Goal: Check status: Check status

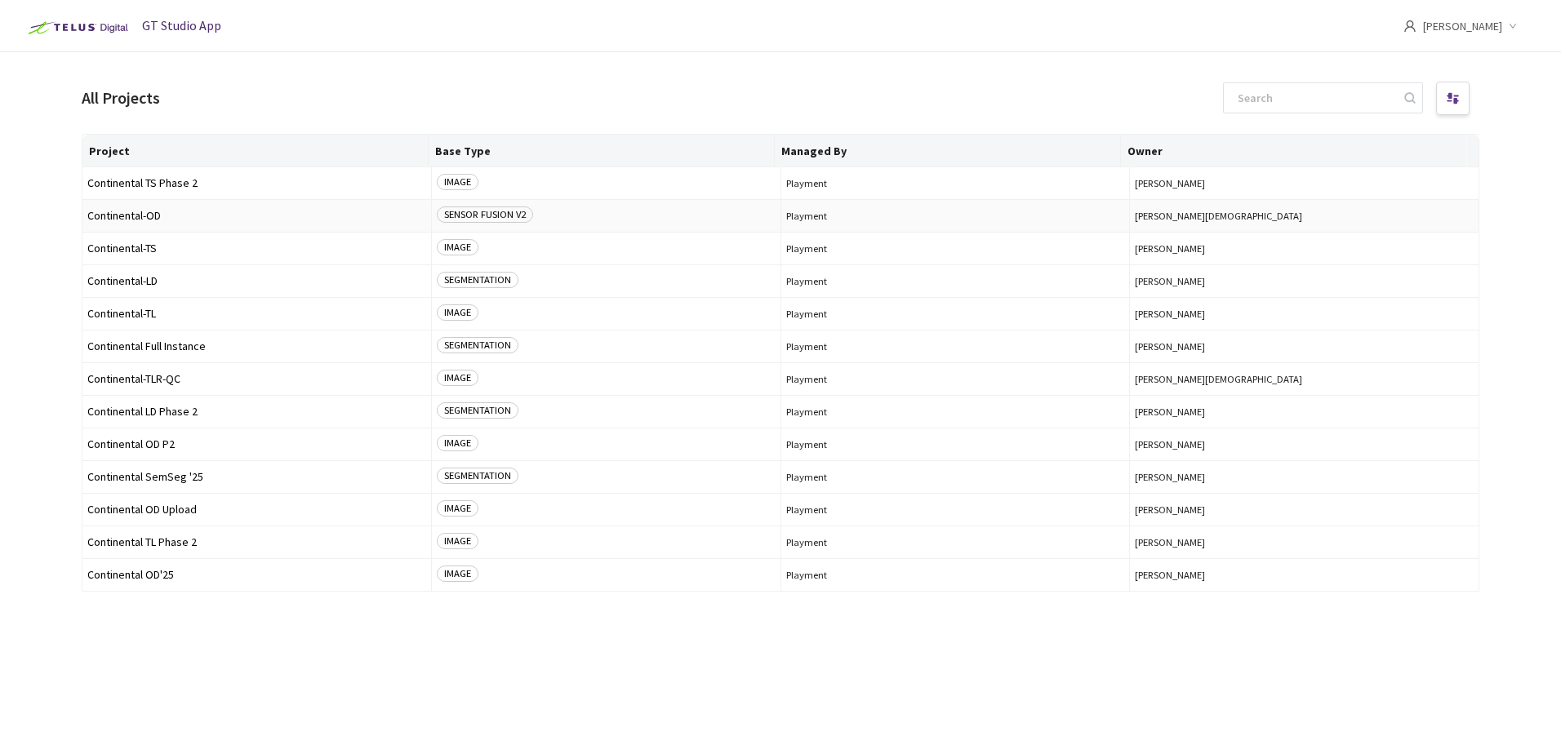
click at [175, 219] on span "Continental-OD" at bounding box center [256, 216] width 339 height 12
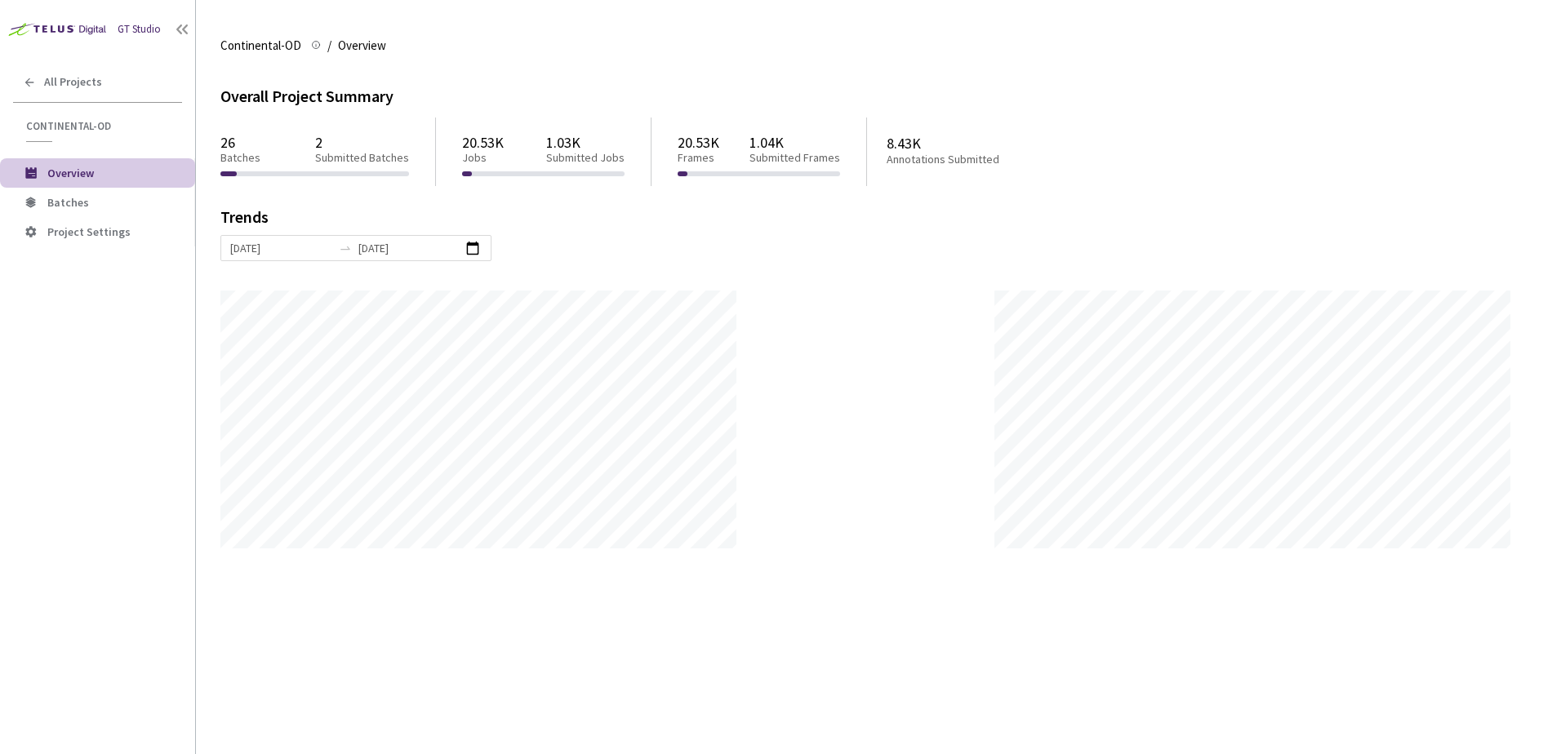
scroll to position [754, 1561]
click at [97, 202] on span "Batches" at bounding box center [114, 203] width 135 height 14
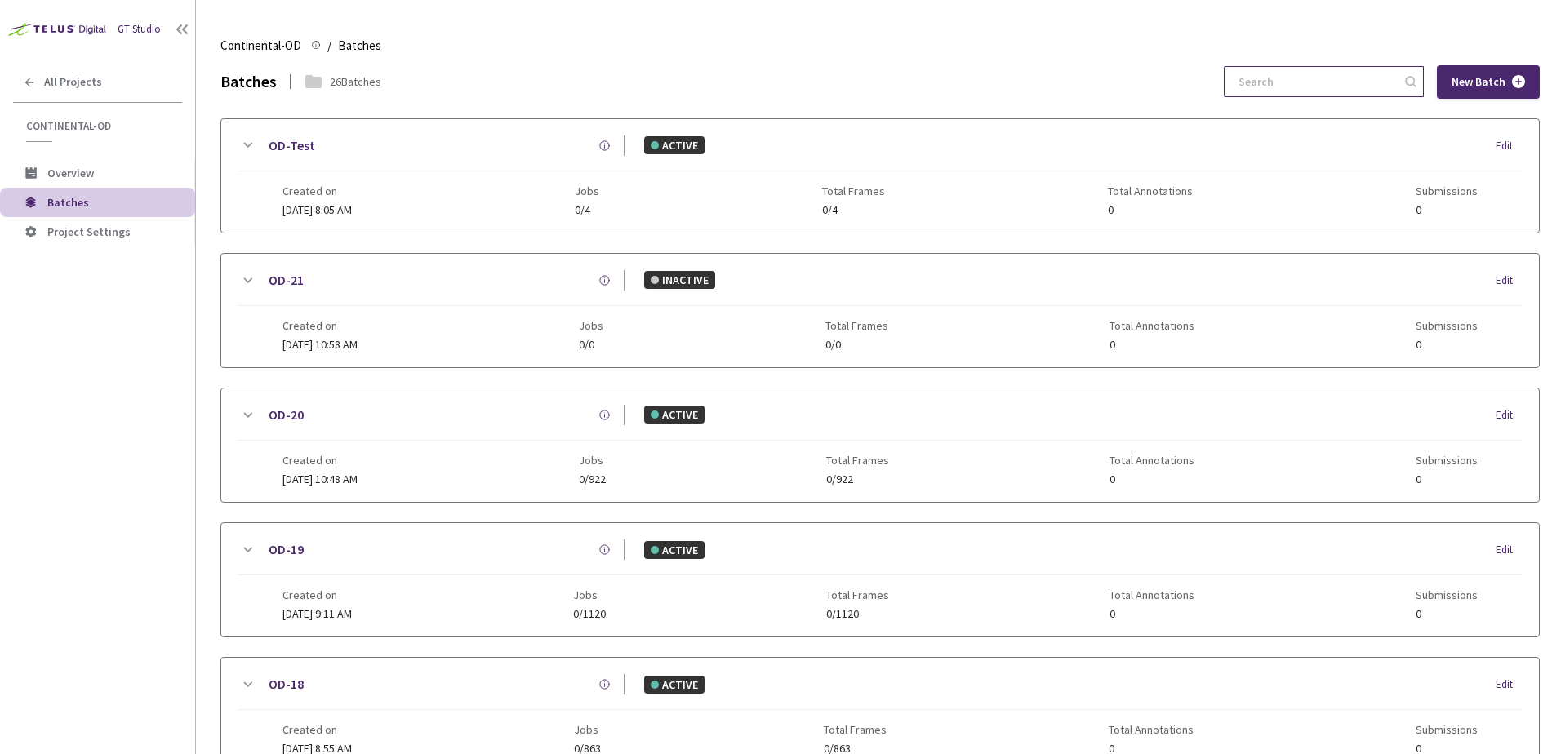
click at [1272, 86] on input at bounding box center [1316, 81] width 174 height 29
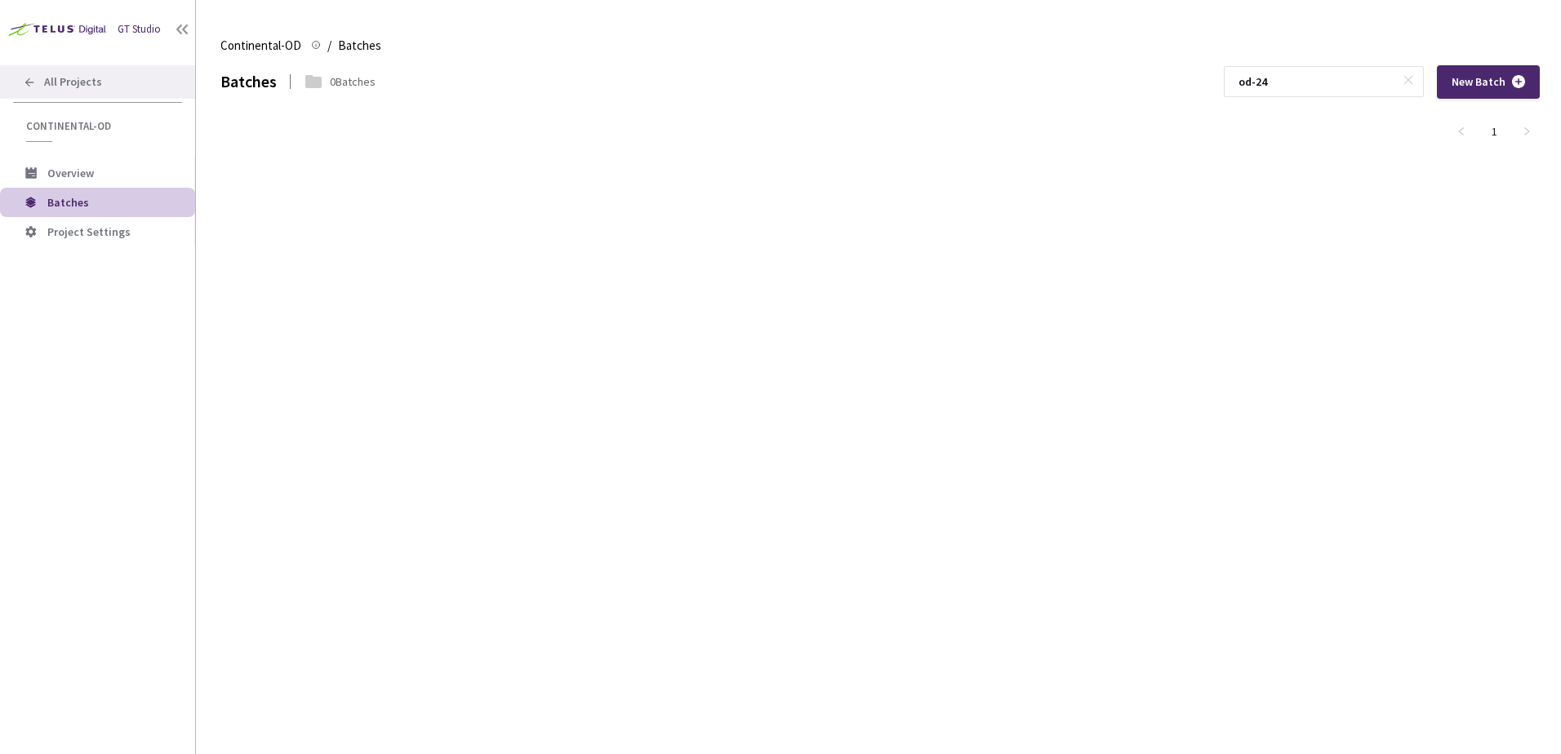
type input "od-24"
click at [128, 87] on div "All Projects" at bounding box center [97, 81] width 195 height 33
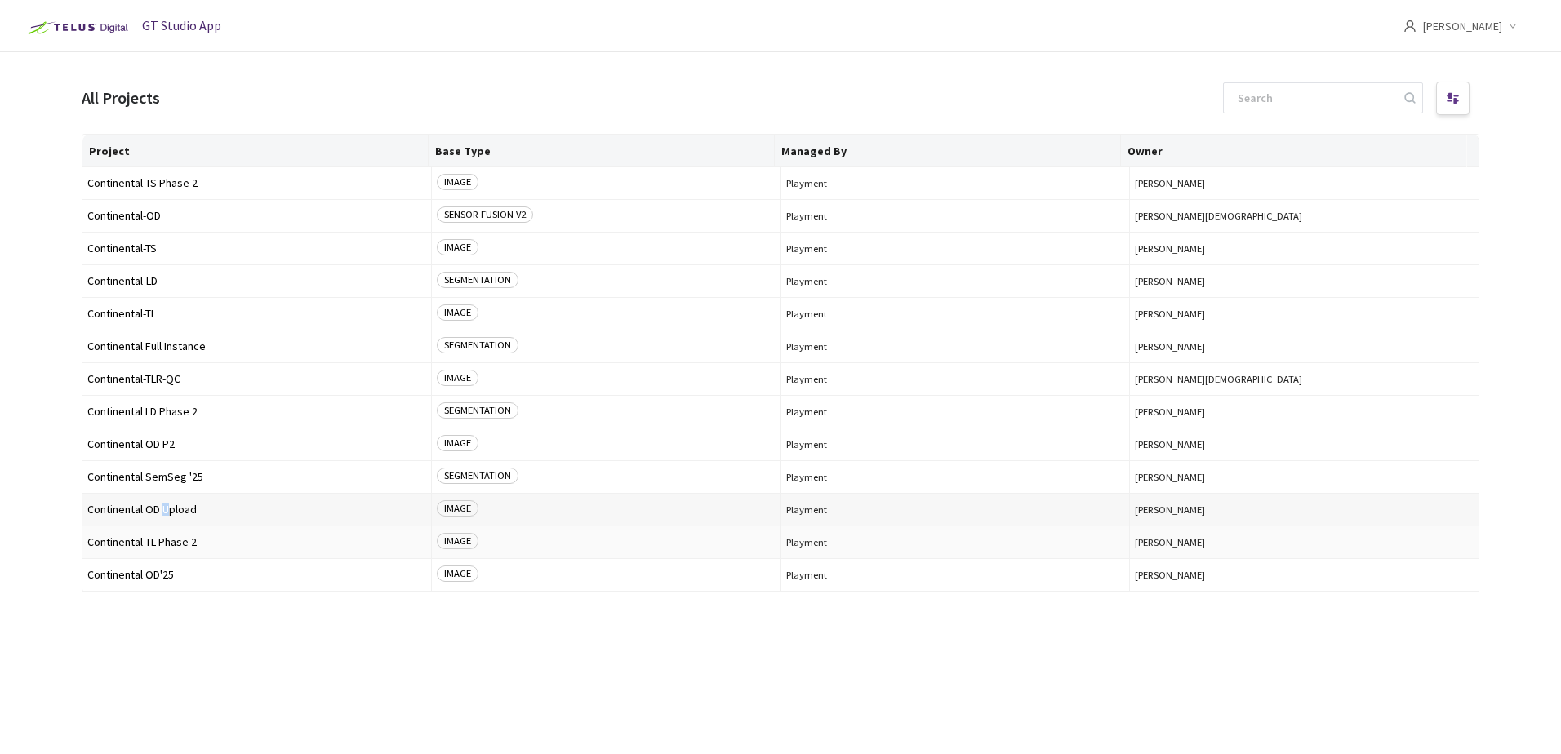
click at [166, 509] on span "Continental OD Upload" at bounding box center [256, 510] width 339 height 12
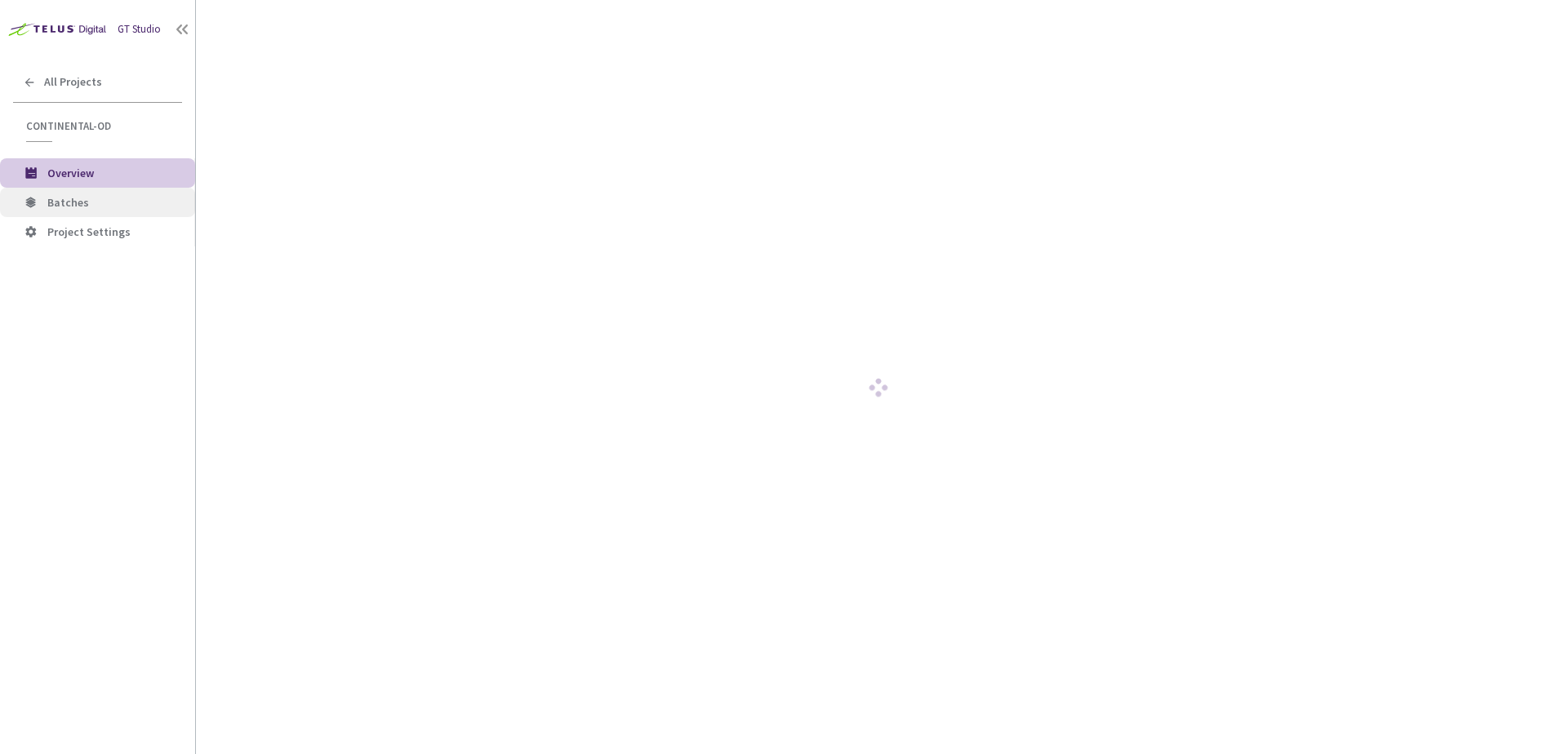
click at [98, 202] on span "Batches" at bounding box center [114, 203] width 135 height 14
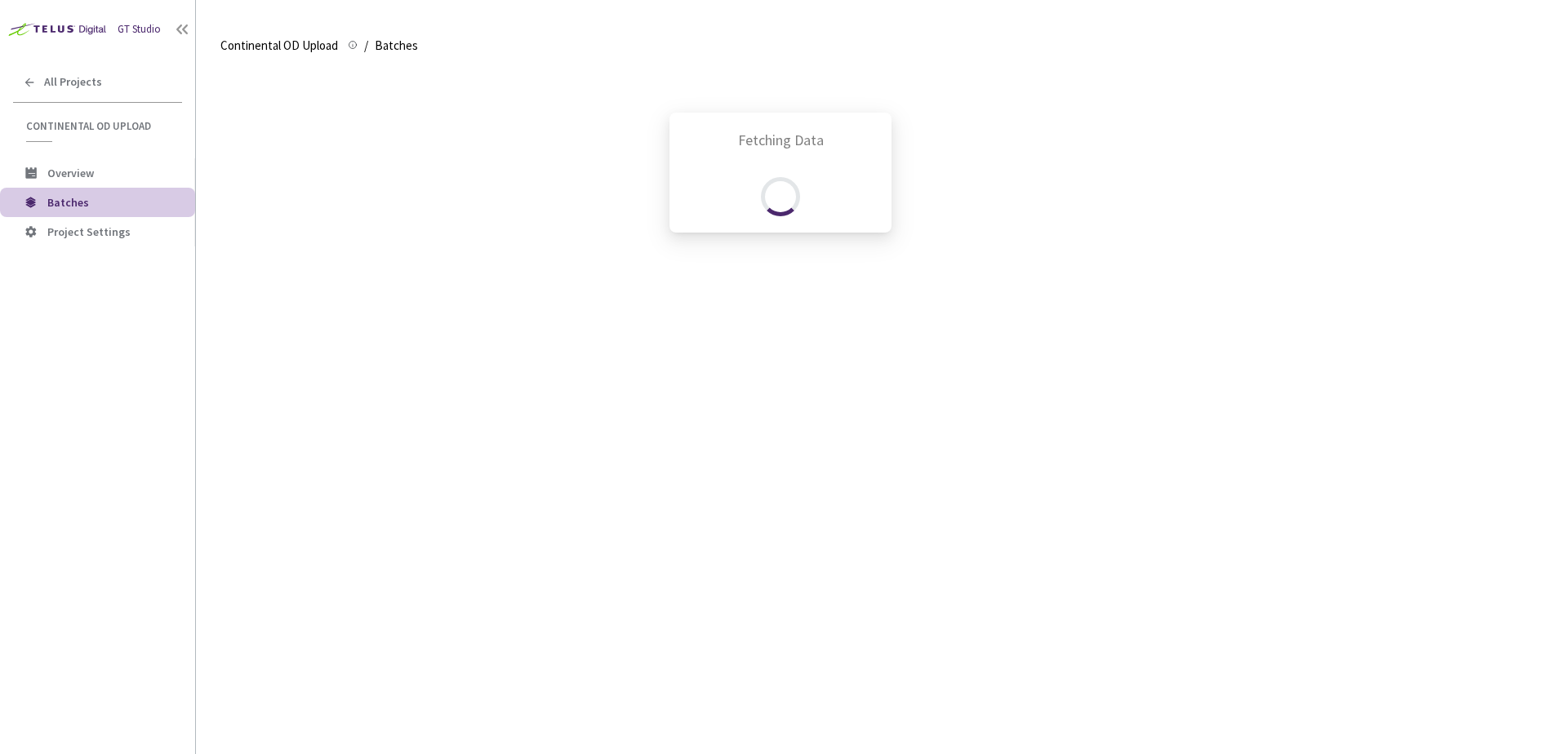
click at [1292, 85] on div "Fetching Data" at bounding box center [780, 377] width 1561 height 754
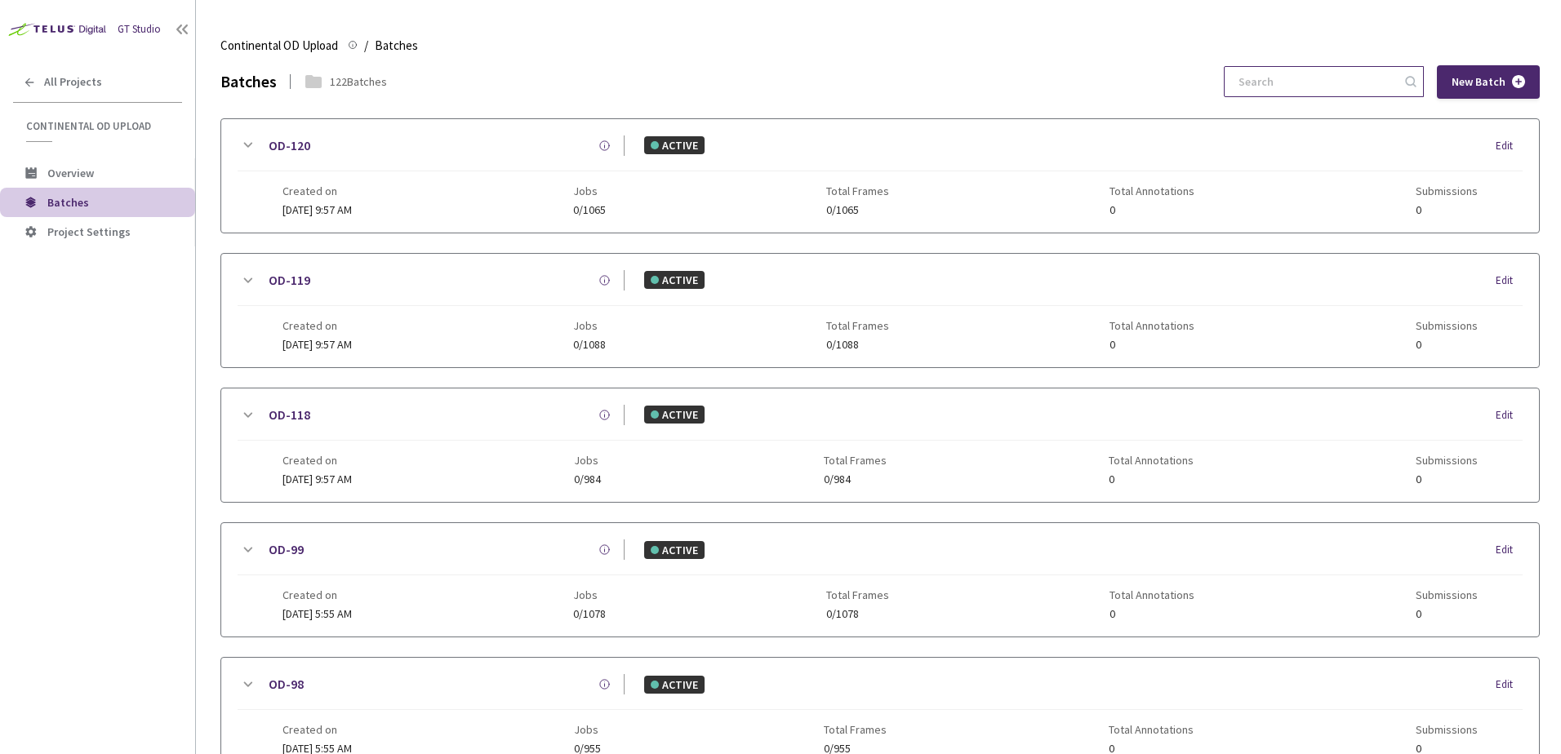
click at [1304, 85] on input at bounding box center [1316, 81] width 174 height 29
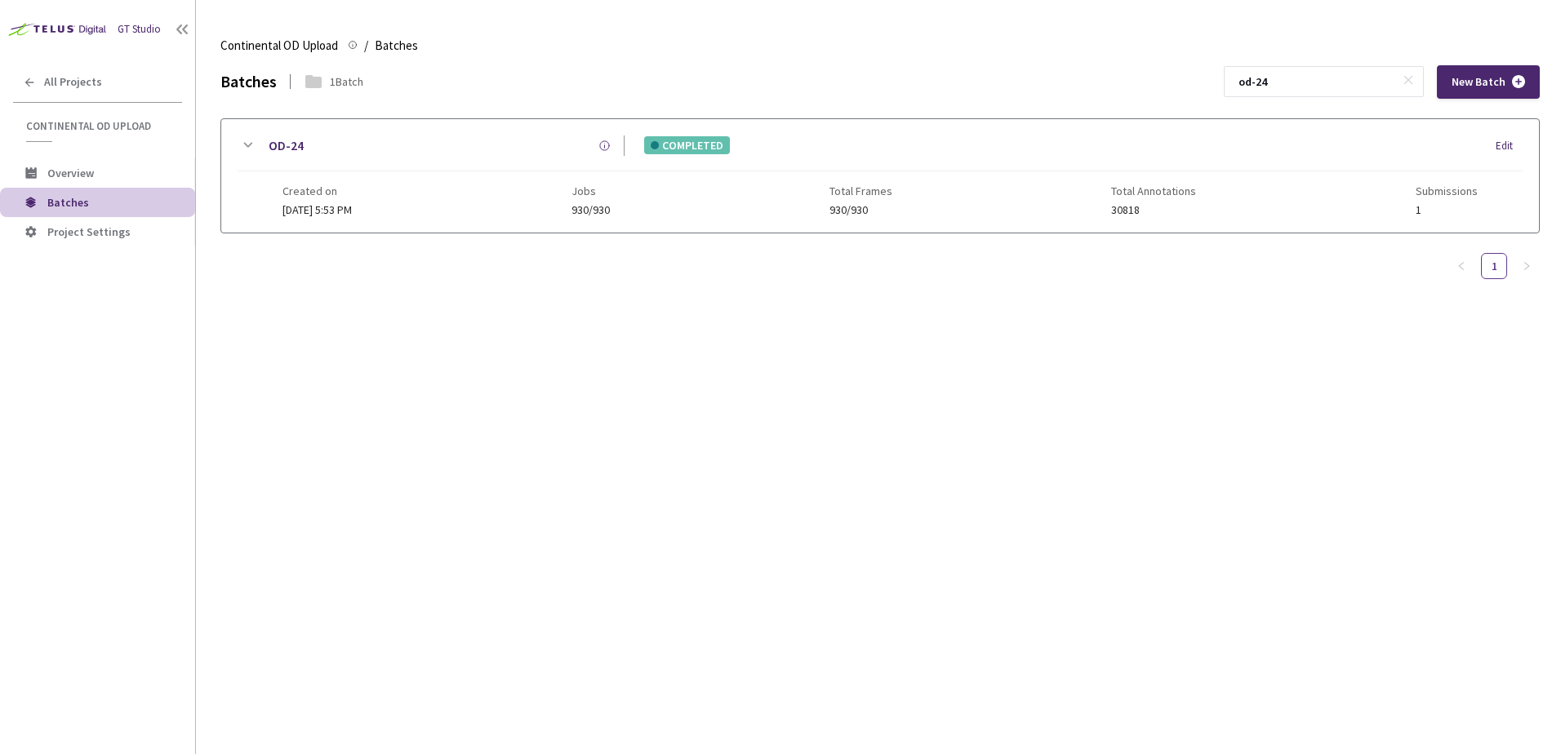
type input "od-24"
click at [247, 143] on icon at bounding box center [248, 146] width 20 height 20
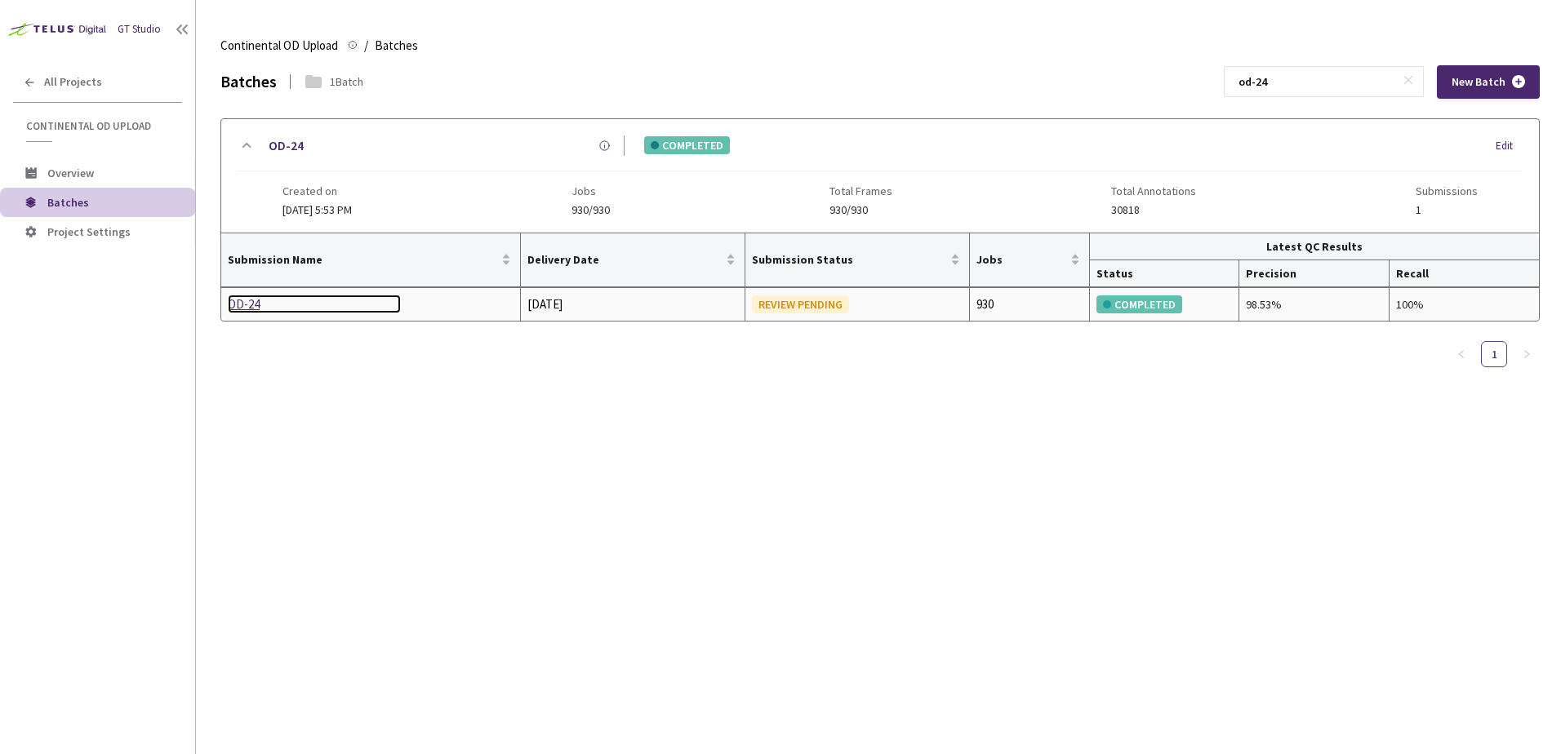
click at [253, 312] on div "OD-24" at bounding box center [314, 305] width 173 height 20
